Goal: Information Seeking & Learning: Learn about a topic

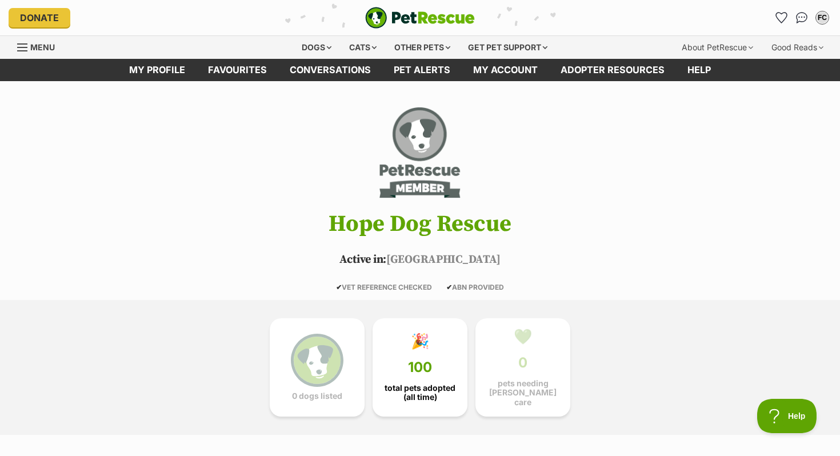
click at [405, 20] on img "PetRescue" at bounding box center [420, 18] width 110 height 22
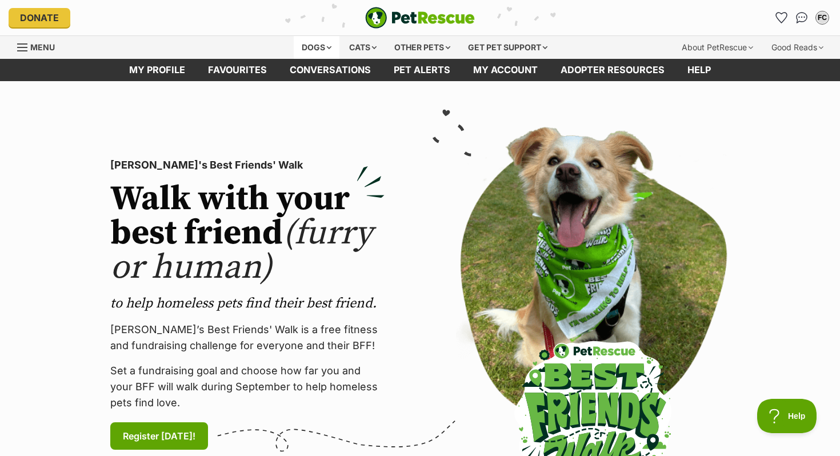
click at [313, 50] on div "Dogs" at bounding box center [317, 47] width 46 height 23
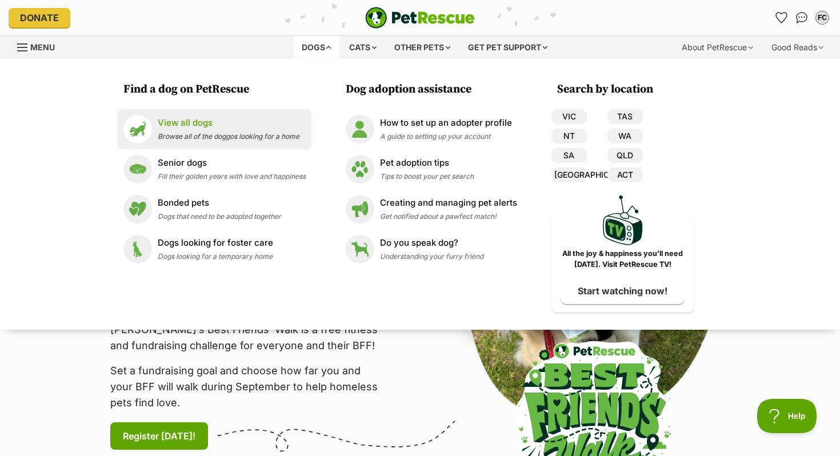
click at [213, 116] on link "View all dogs Browse all of the doggos looking for a home" at bounding box center [214, 129] width 182 height 29
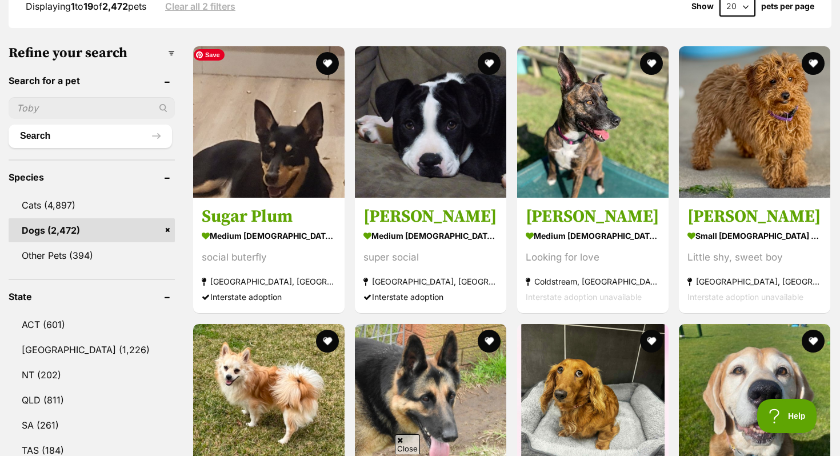
scroll to position [329, 0]
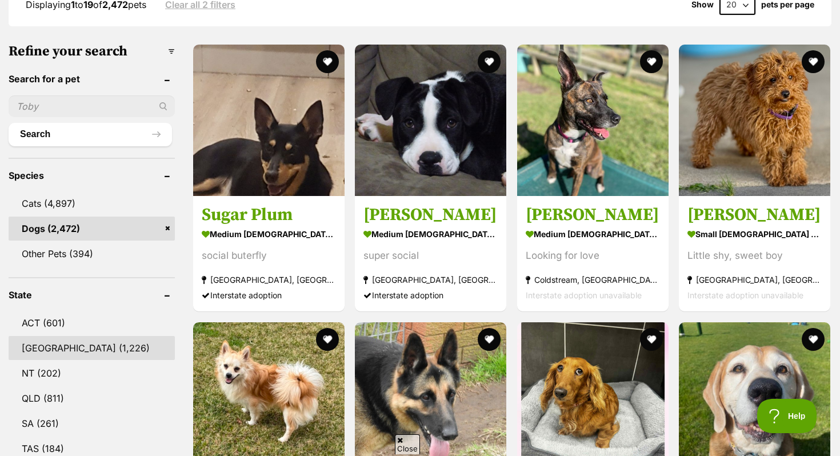
click at [63, 347] on link "NSW (1,226)" at bounding box center [92, 348] width 166 height 24
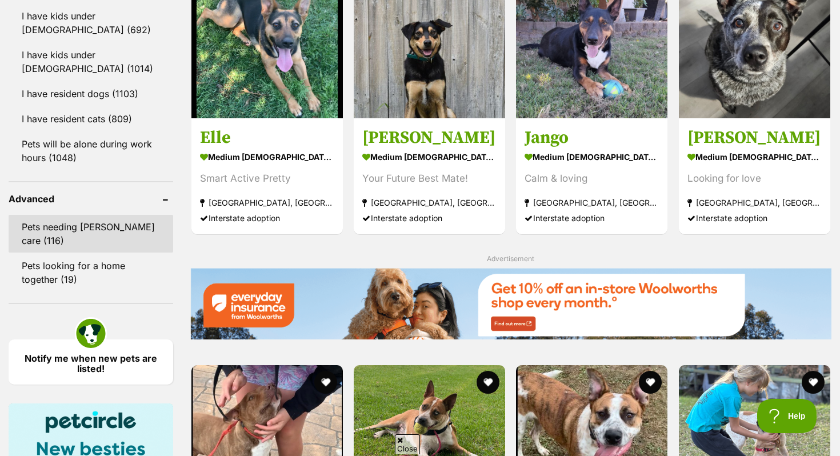
scroll to position [1296, 0]
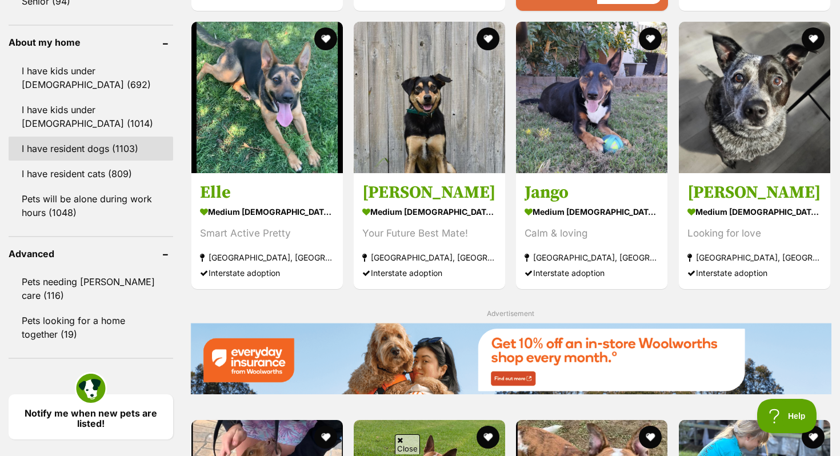
click at [83, 153] on link "I have resident dogs (1103)" at bounding box center [91, 149] width 165 height 24
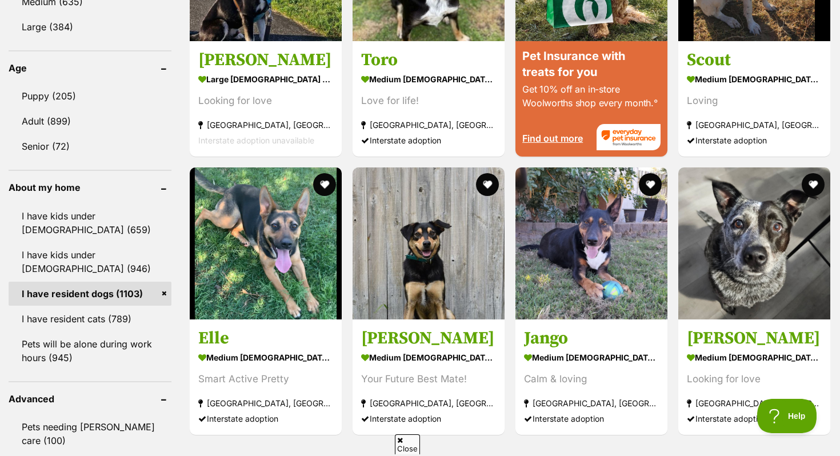
scroll to position [1142, 0]
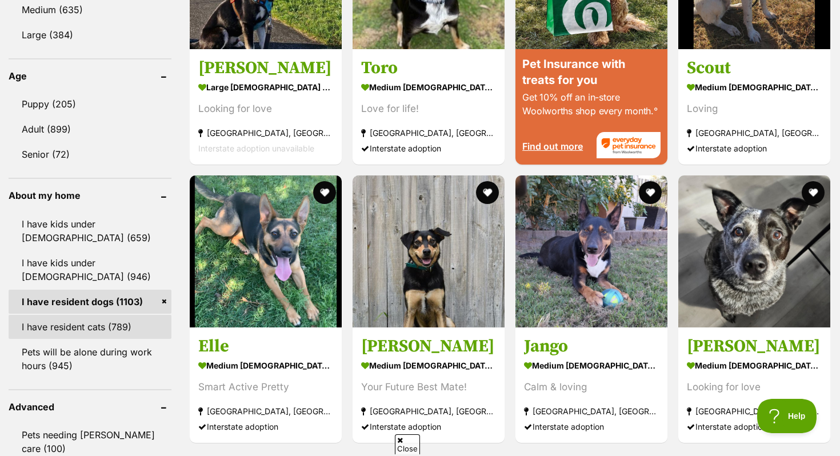
click at [105, 315] on link "I have resident cats (789)" at bounding box center [90, 327] width 163 height 24
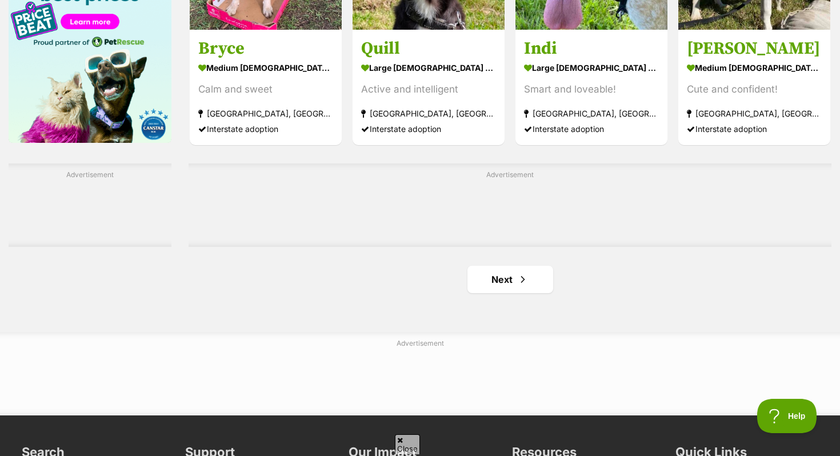
scroll to position [1832, 0]
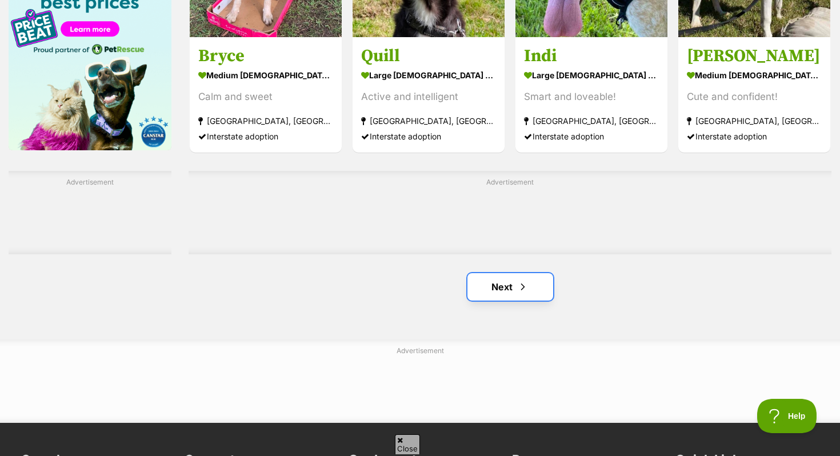
click at [505, 287] on link "Next" at bounding box center [510, 286] width 86 height 27
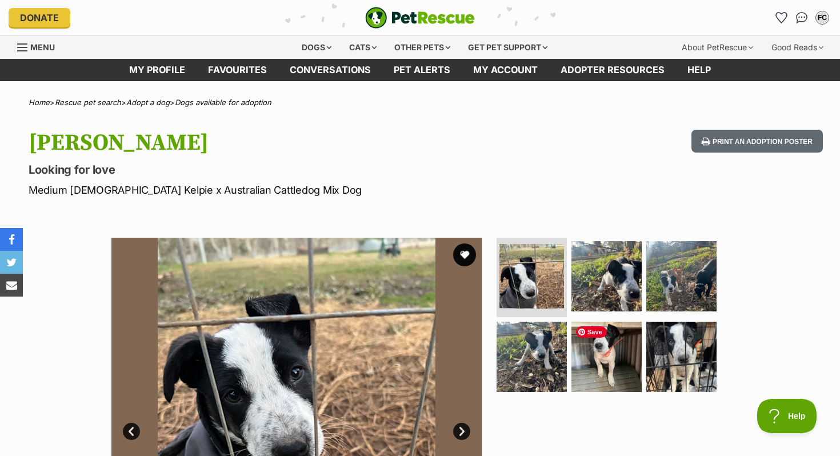
click at [597, 396] on ul at bounding box center [611, 319] width 234 height 162
click at [598, 377] on img at bounding box center [607, 357] width 74 height 74
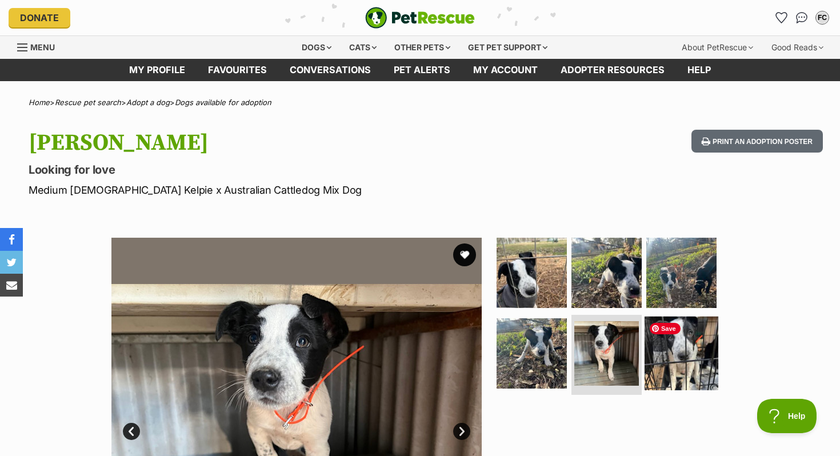
click at [657, 362] on img at bounding box center [682, 354] width 74 height 74
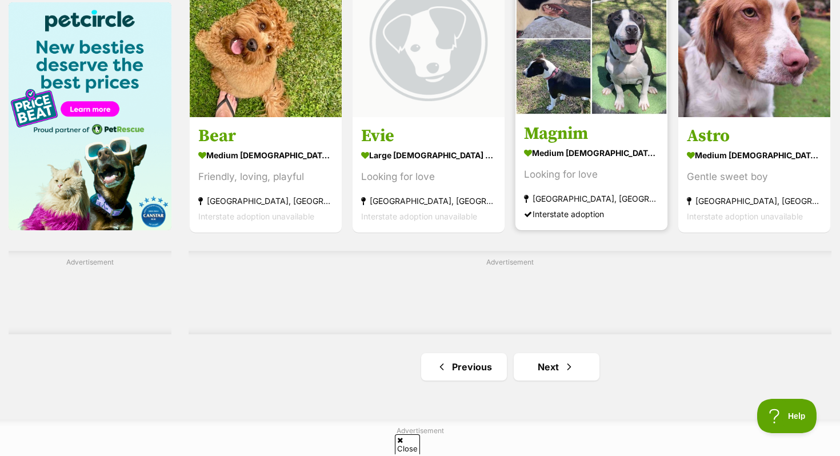
scroll to position [1897, 0]
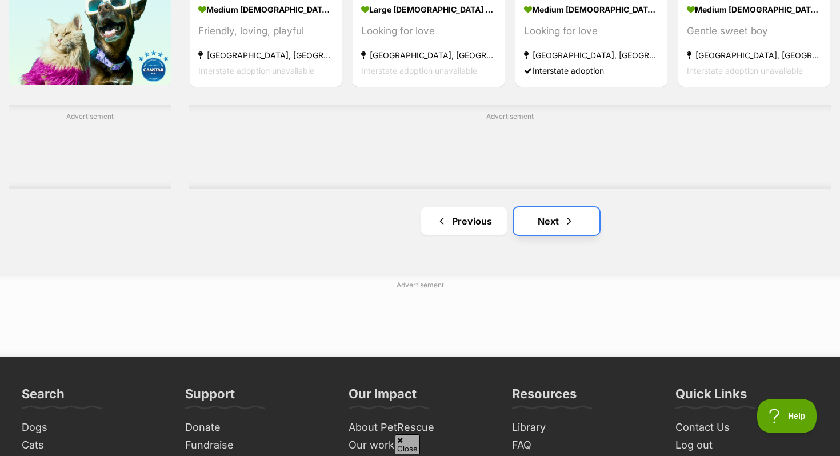
click at [530, 219] on link "Next" at bounding box center [557, 220] width 86 height 27
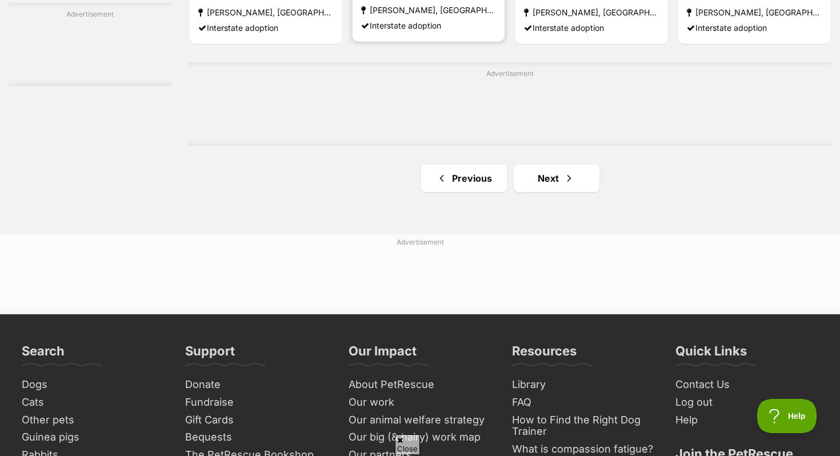
scroll to position [2048, 0]
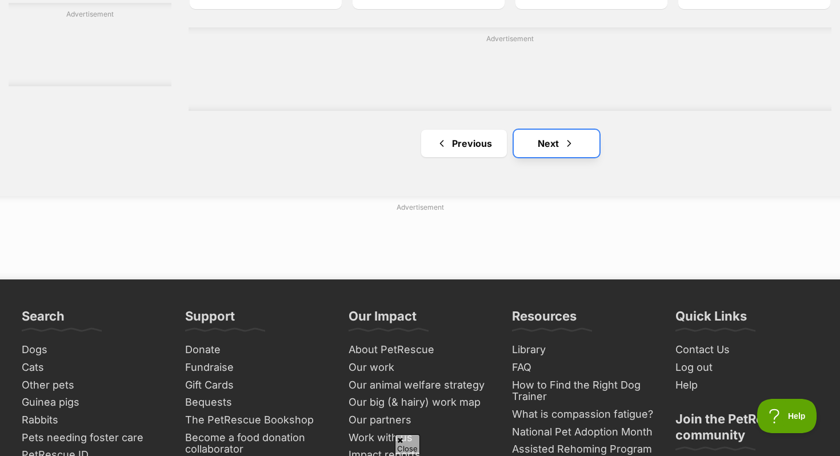
click at [533, 139] on link "Next" at bounding box center [557, 143] width 86 height 27
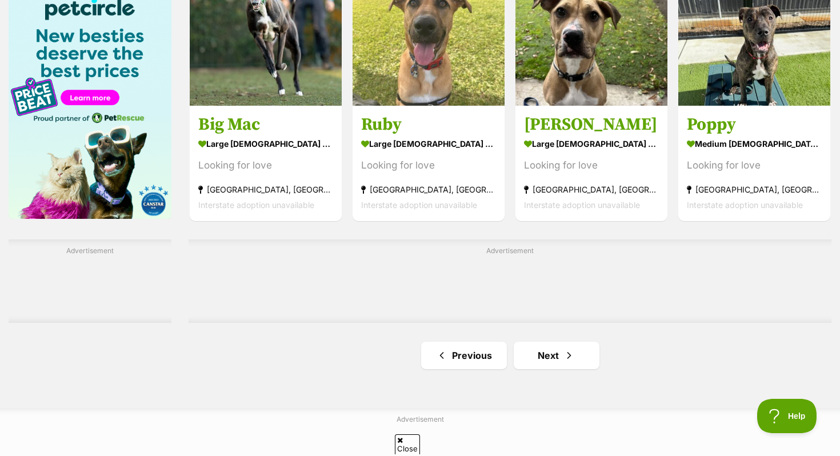
scroll to position [1766, 0]
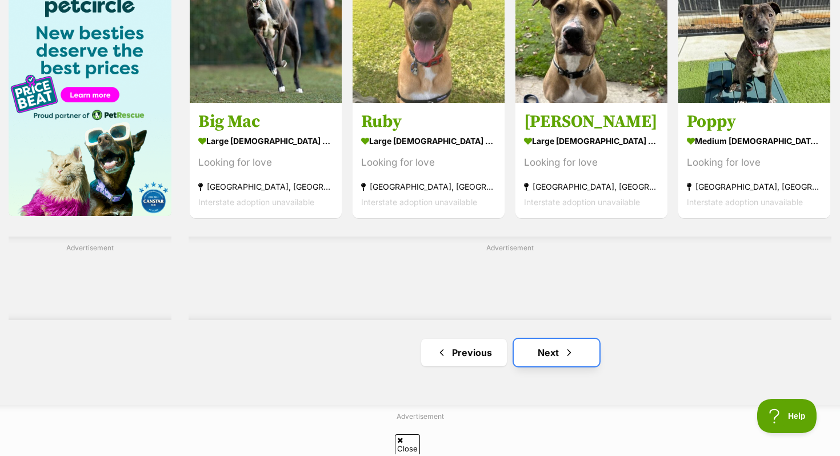
click at [543, 355] on link "Next" at bounding box center [557, 352] width 86 height 27
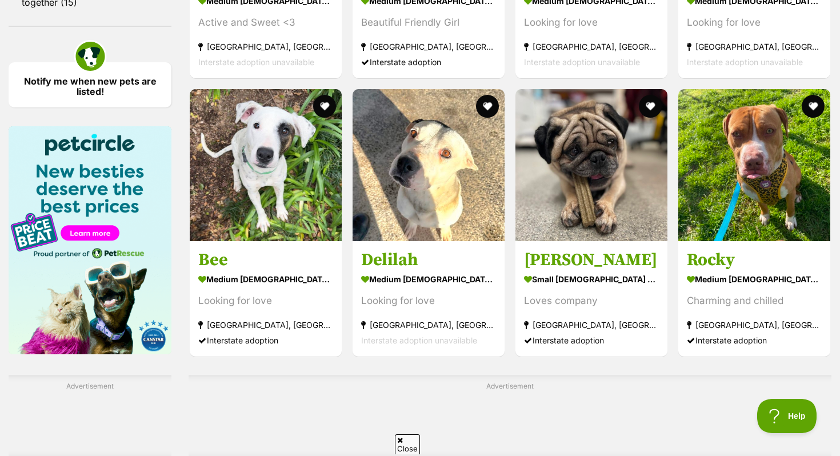
scroll to position [2021, 0]
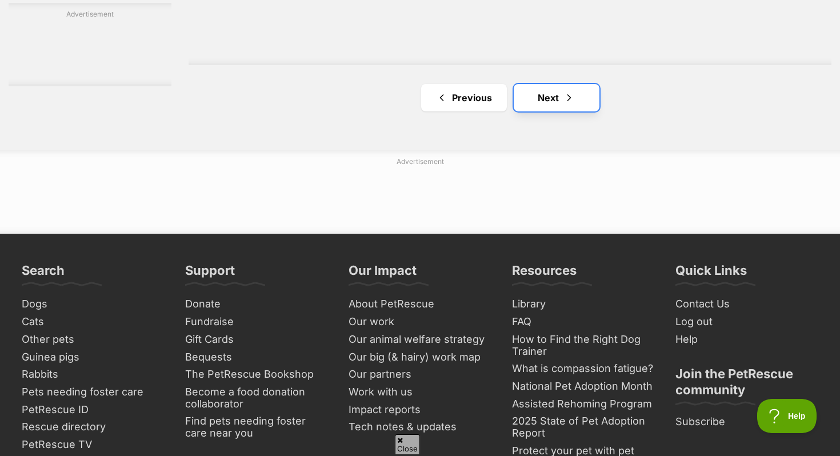
click at [525, 101] on link "Next" at bounding box center [557, 97] width 86 height 27
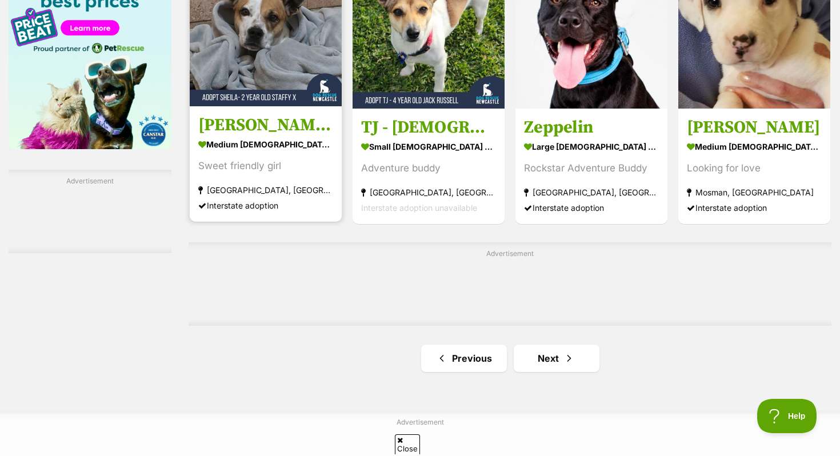
scroll to position [1797, 0]
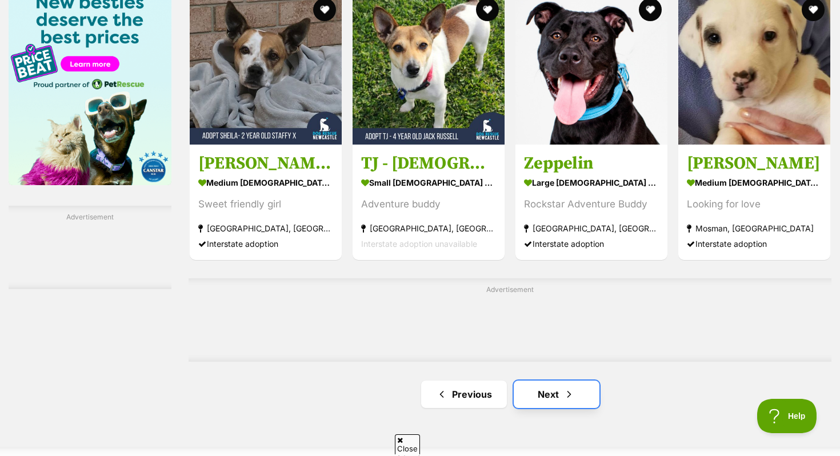
click at [559, 394] on link "Next" at bounding box center [557, 394] width 86 height 27
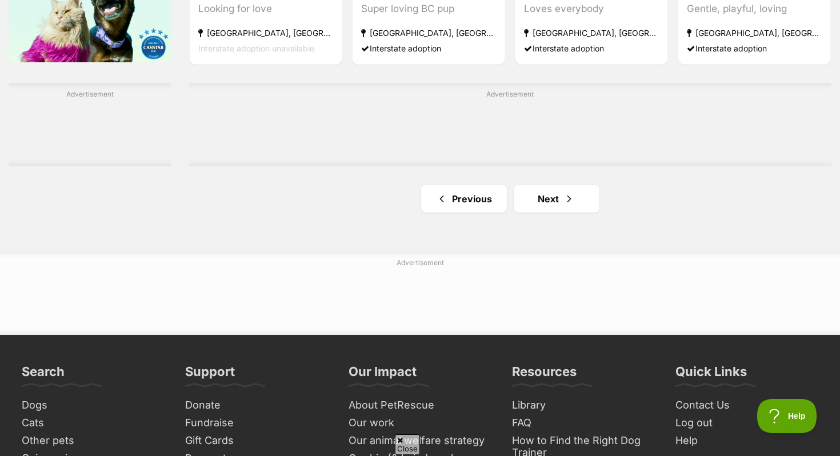
scroll to position [1944, 0]
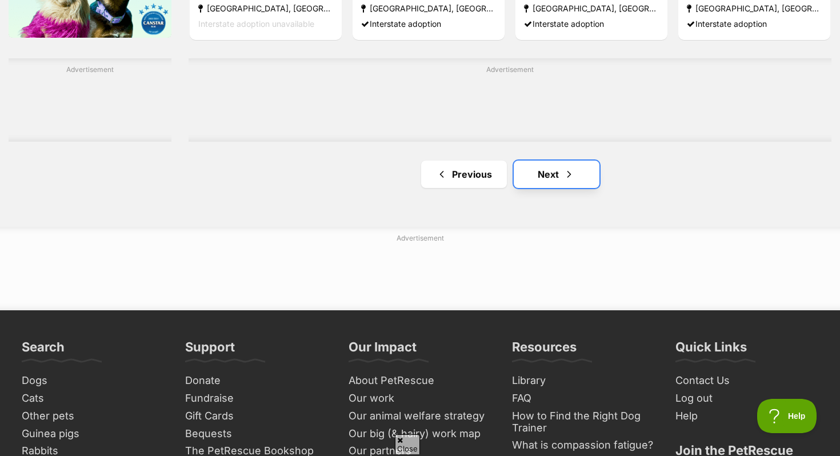
click at [581, 177] on link "Next" at bounding box center [557, 174] width 86 height 27
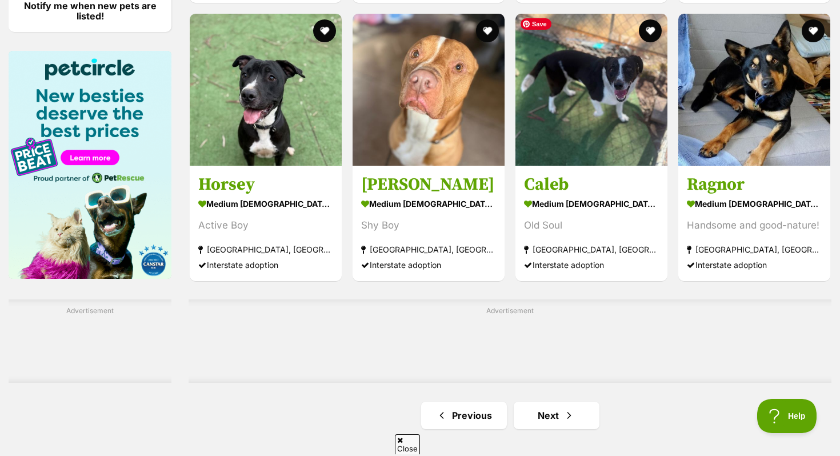
scroll to position [1797, 0]
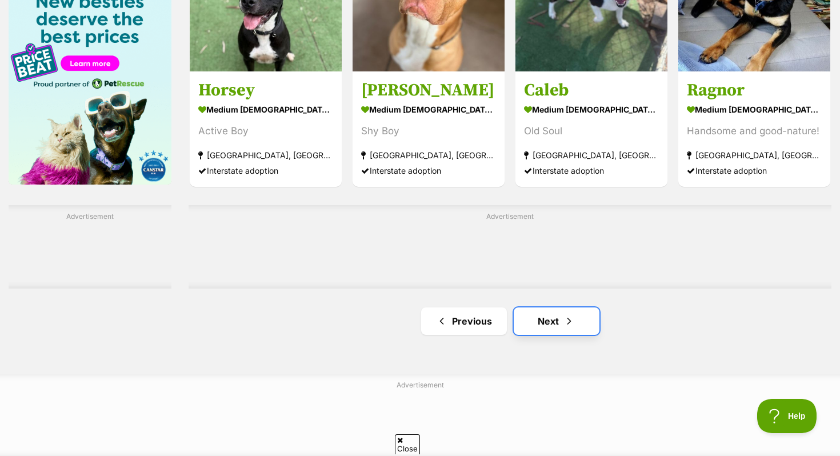
click at [576, 319] on link "Next" at bounding box center [557, 320] width 86 height 27
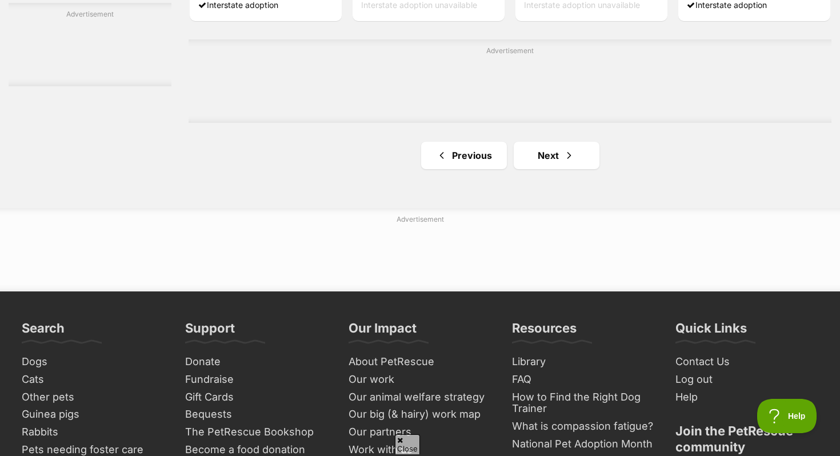
scroll to position [2047, 0]
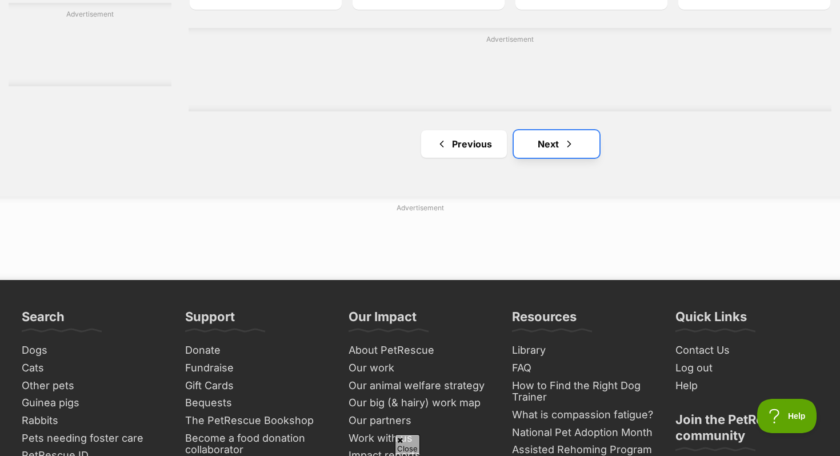
click at [559, 141] on link "Next" at bounding box center [557, 143] width 86 height 27
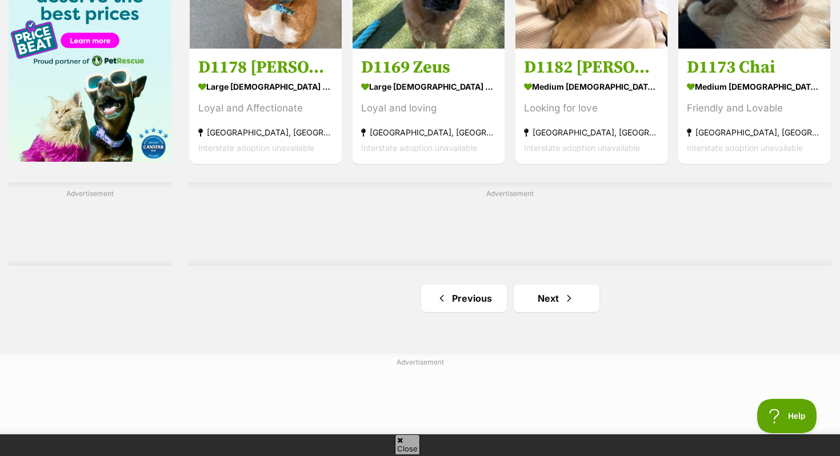
scroll to position [1821, 0]
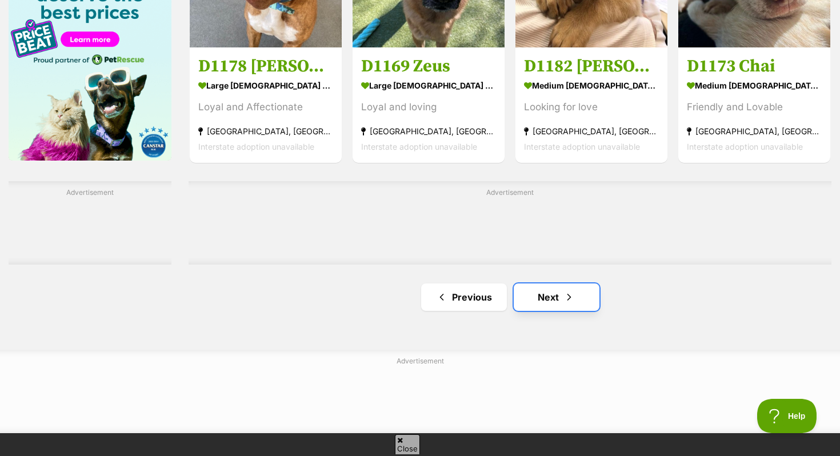
click at [562, 292] on link "Next" at bounding box center [557, 296] width 86 height 27
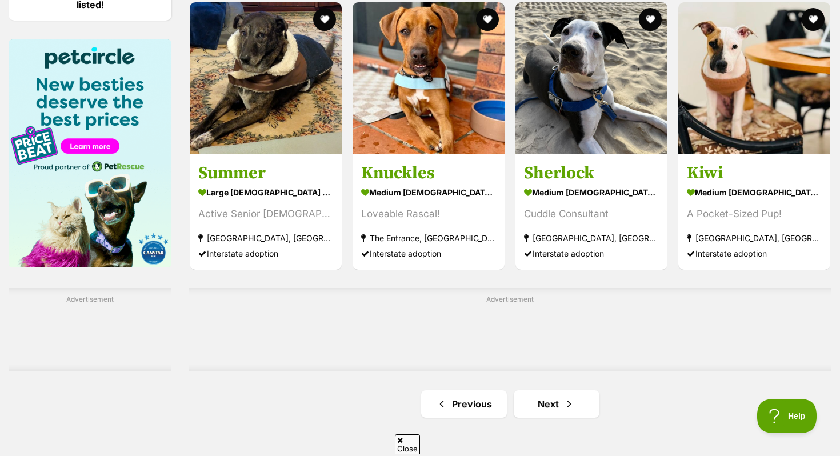
scroll to position [1720, 0]
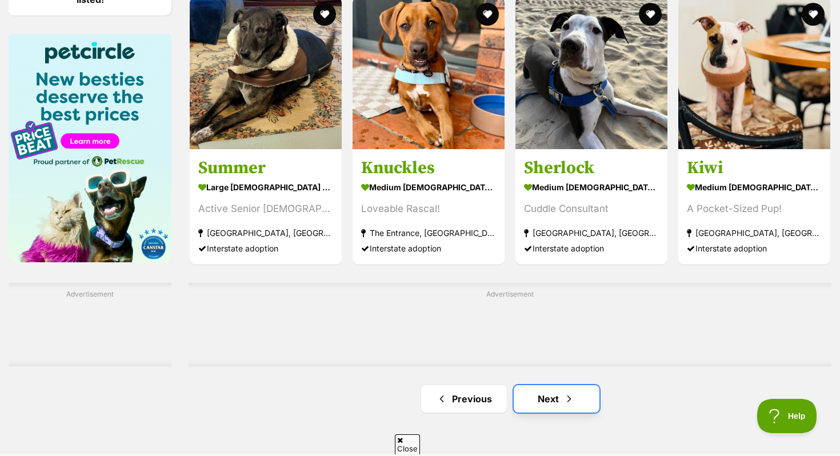
click at [557, 407] on link "Next" at bounding box center [557, 398] width 86 height 27
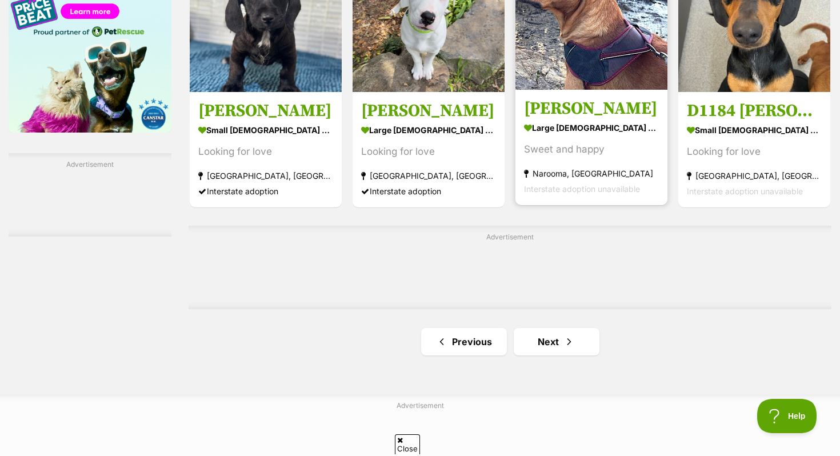
scroll to position [1969, 0]
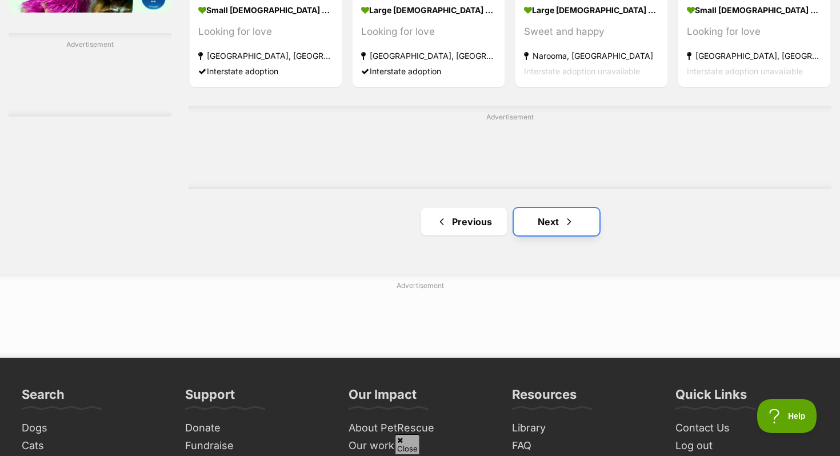
click at [546, 224] on link "Next" at bounding box center [557, 221] width 86 height 27
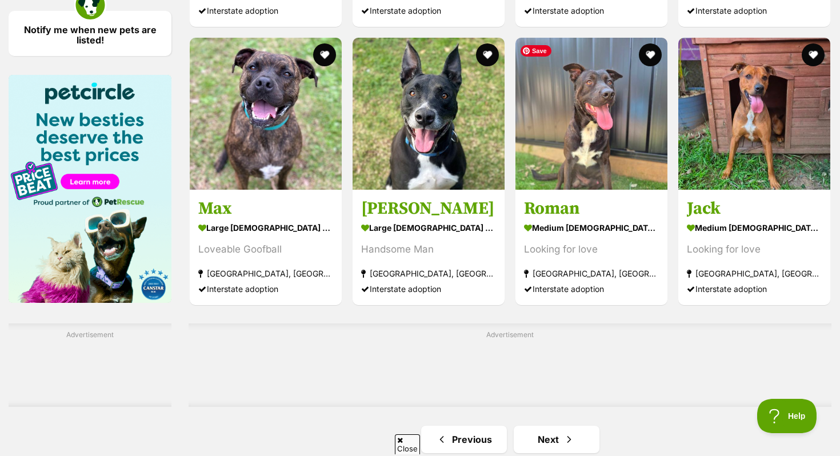
scroll to position [1855, 0]
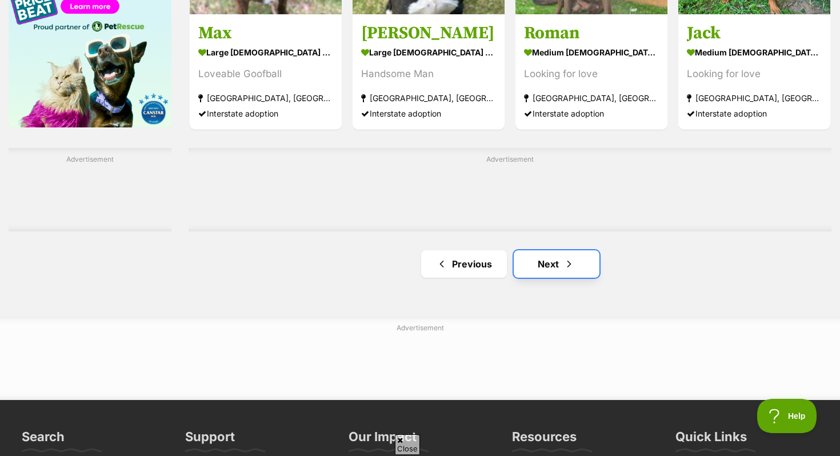
click at [550, 255] on link "Next" at bounding box center [557, 263] width 86 height 27
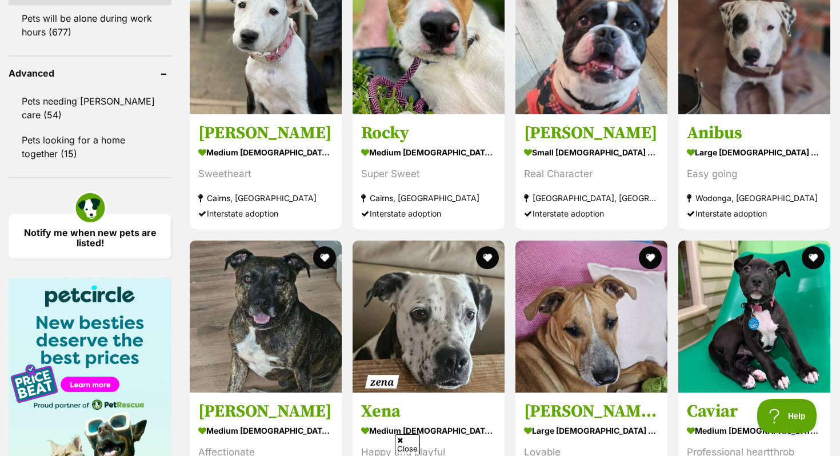
scroll to position [1775, 0]
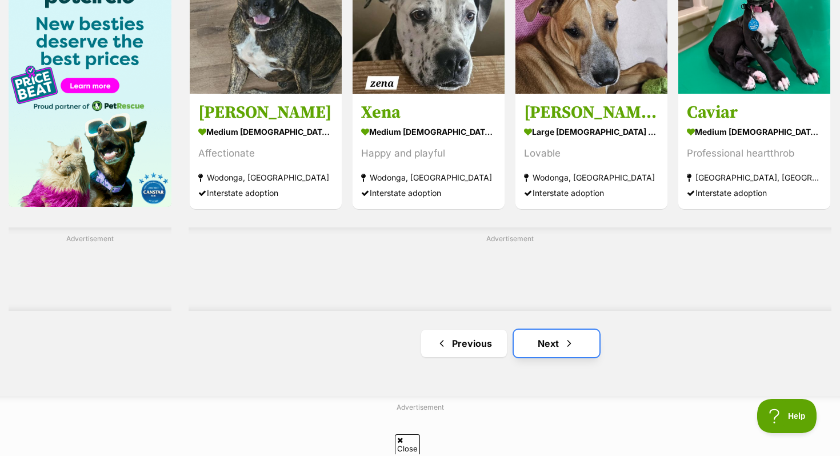
click at [519, 345] on link "Next" at bounding box center [557, 343] width 86 height 27
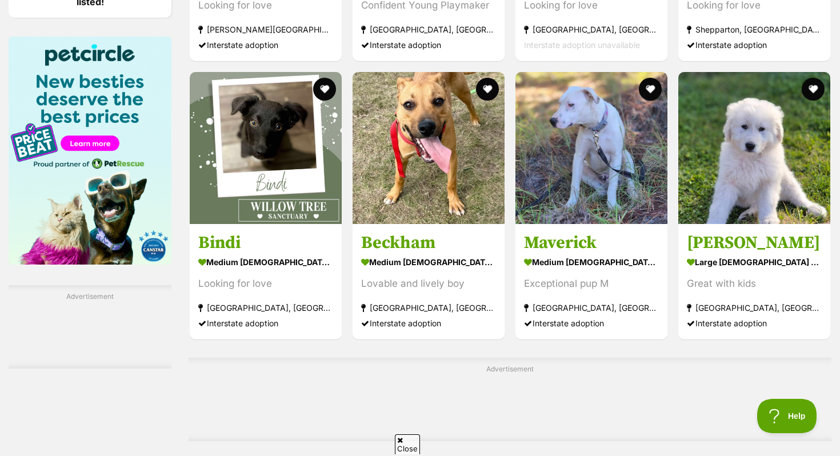
scroll to position [1935, 0]
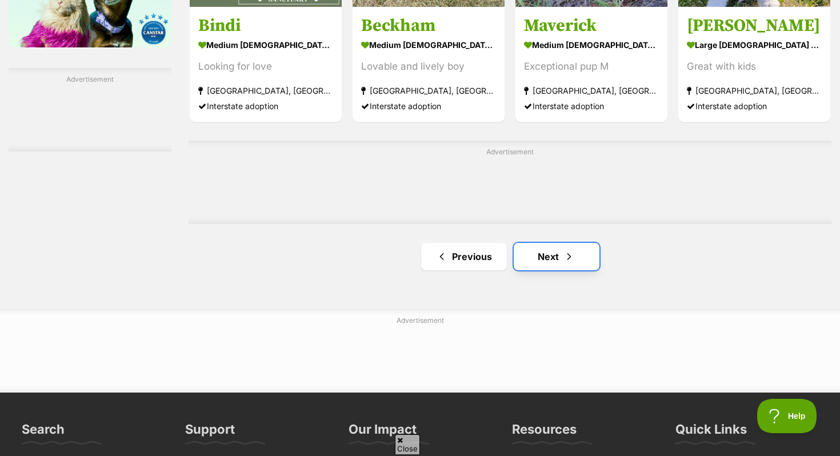
click at [566, 250] on span "Next page" at bounding box center [568, 257] width 11 height 14
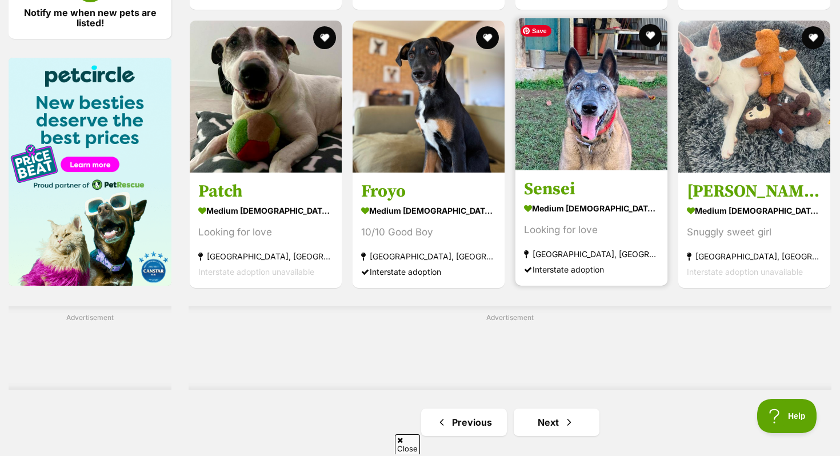
scroll to position [1694, 0]
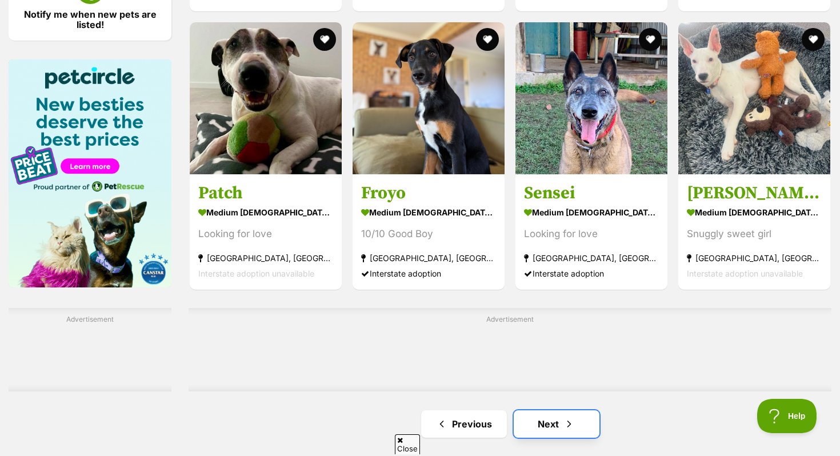
click at [576, 420] on link "Next" at bounding box center [557, 423] width 86 height 27
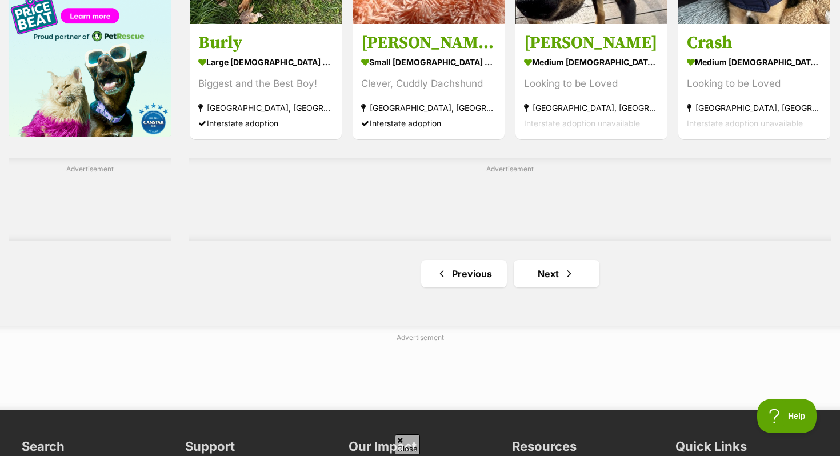
scroll to position [1859, 0]
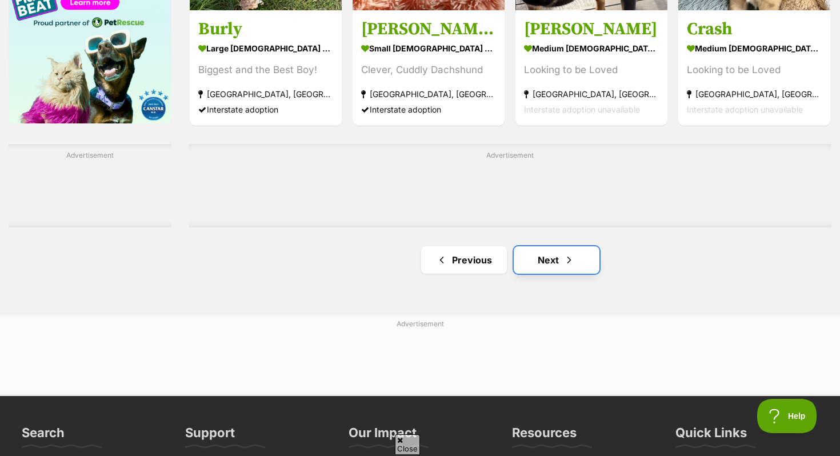
click at [559, 253] on link "Next" at bounding box center [557, 259] width 86 height 27
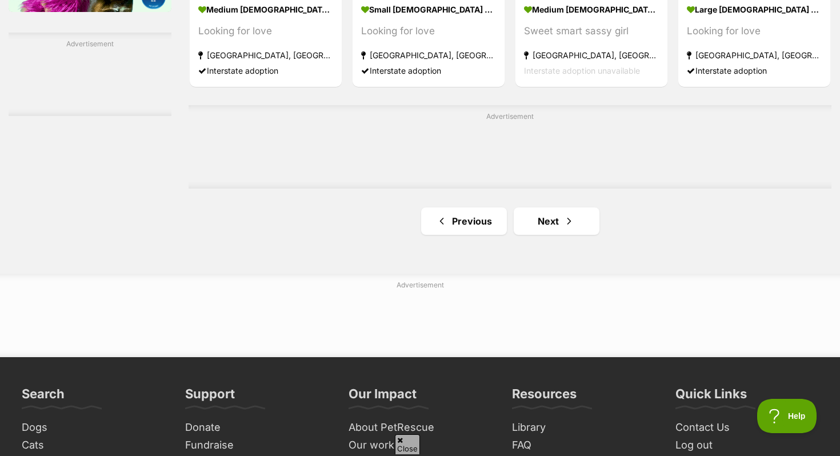
scroll to position [1977, 0]
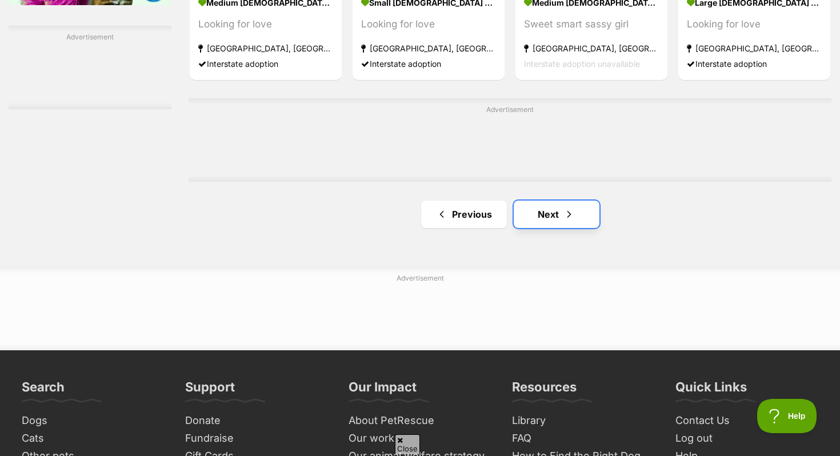
click at [565, 212] on span "Next page" at bounding box center [568, 214] width 11 height 14
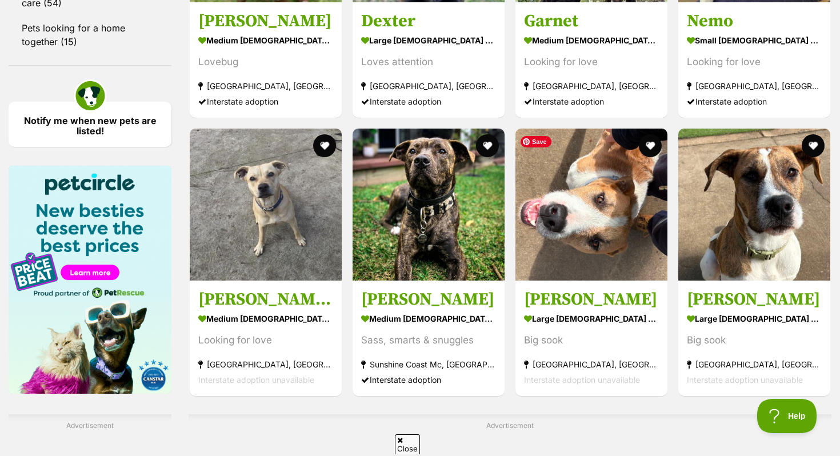
scroll to position [1715, 0]
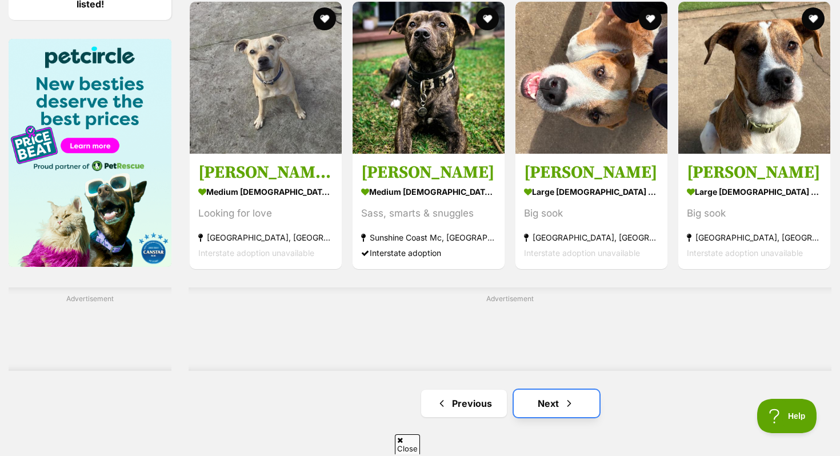
click at [545, 411] on link "Next" at bounding box center [557, 403] width 86 height 27
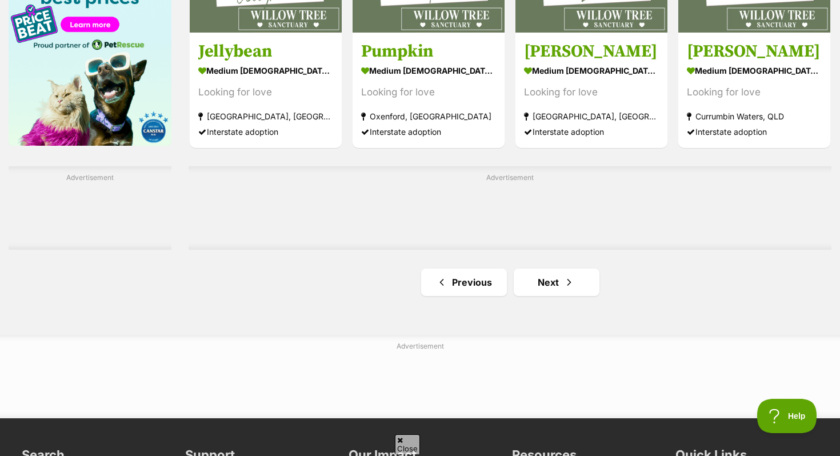
scroll to position [1943, 0]
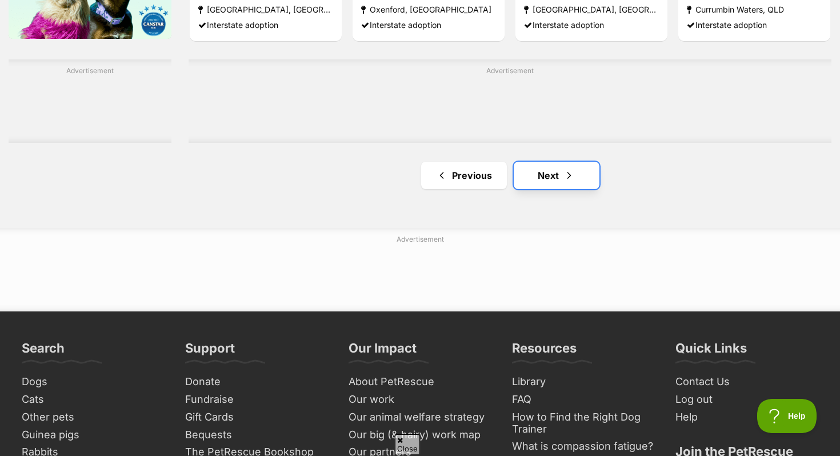
click at [541, 167] on link "Next" at bounding box center [557, 175] width 86 height 27
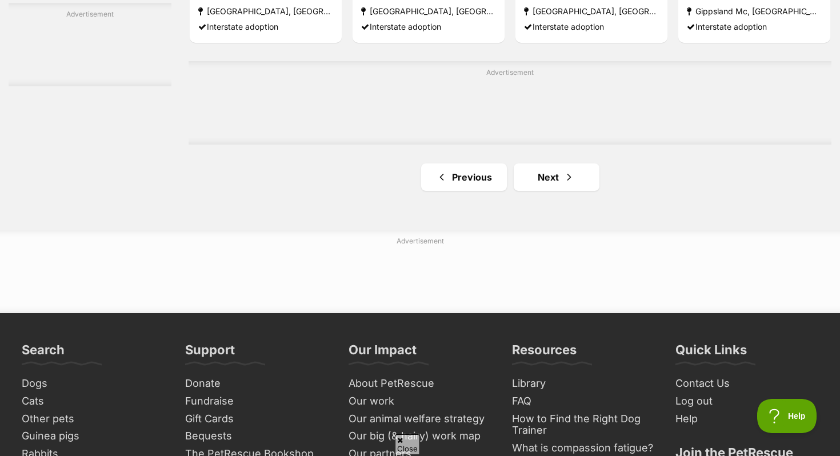
scroll to position [2033, 0]
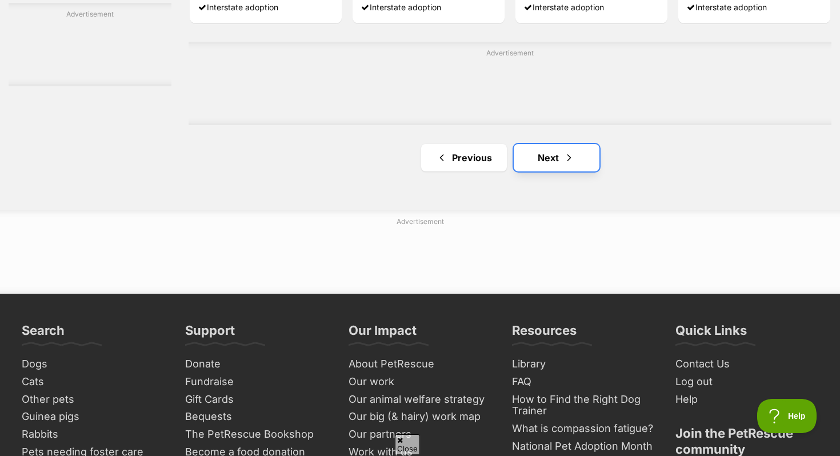
click at [541, 162] on link "Next" at bounding box center [557, 157] width 86 height 27
